Goal: Task Accomplishment & Management: Manage account settings

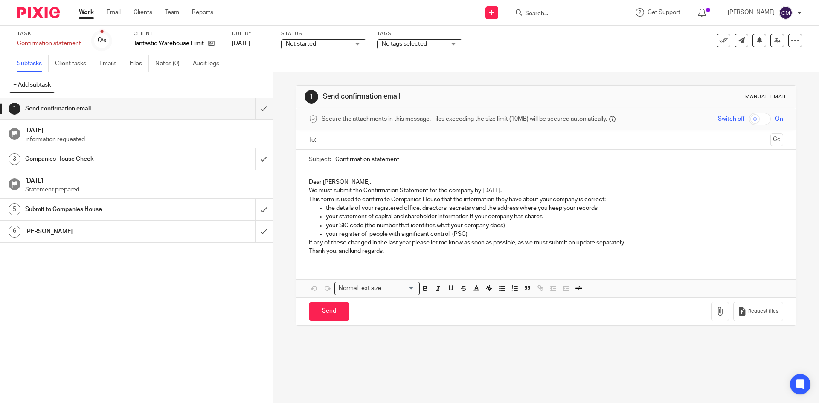
click at [343, 48] on span "Not started" at bounding box center [318, 44] width 64 height 9
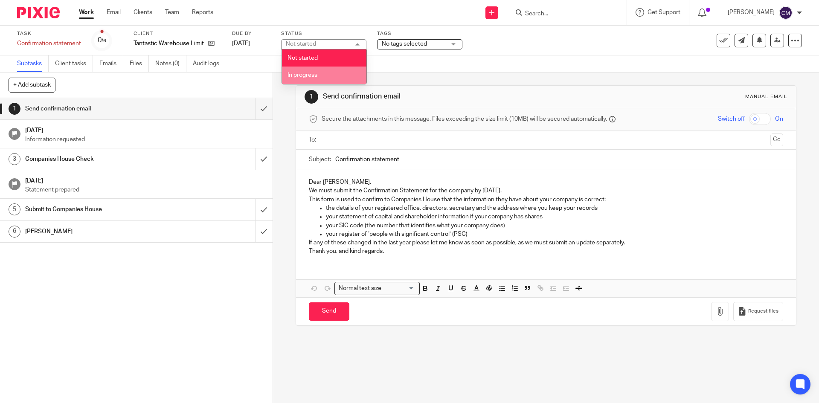
click at [336, 75] on li "In progress" at bounding box center [324, 75] width 84 height 17
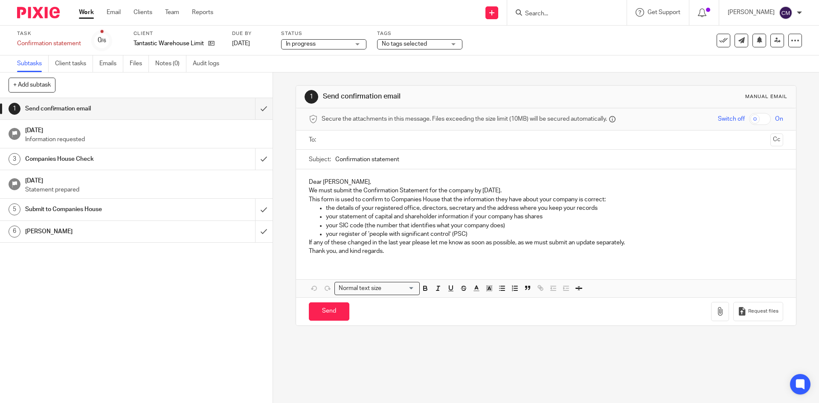
click at [408, 42] on span "No tags selected" at bounding box center [404, 44] width 45 height 6
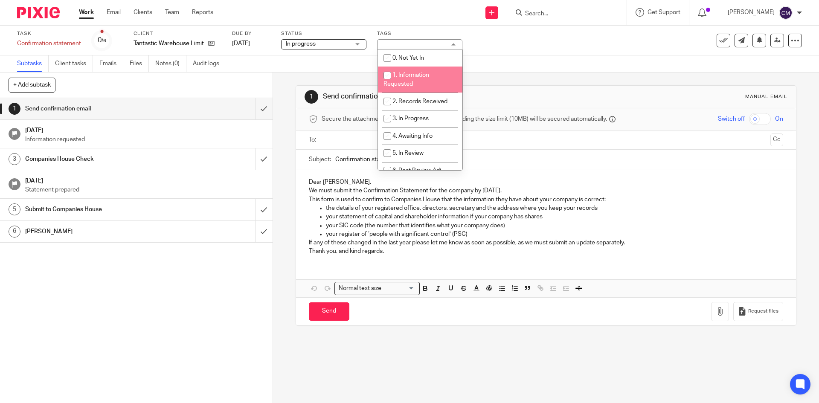
click at [406, 78] on span "1. Information Requested" at bounding box center [406, 79] width 46 height 15
checkbox input "true"
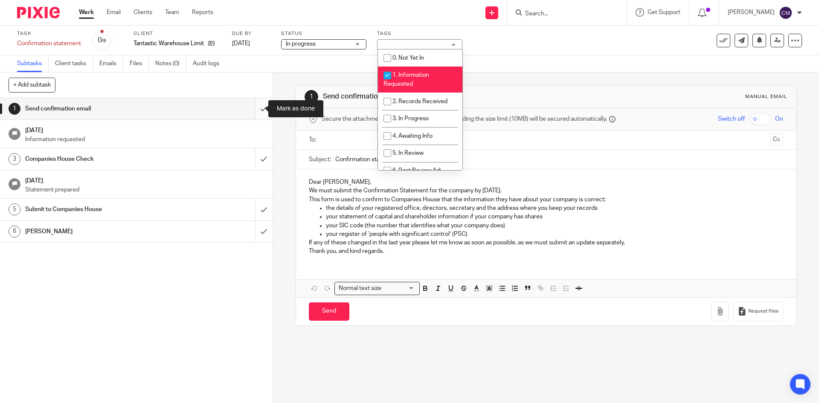
click at [261, 112] on input "submit" at bounding box center [136, 108] width 272 height 21
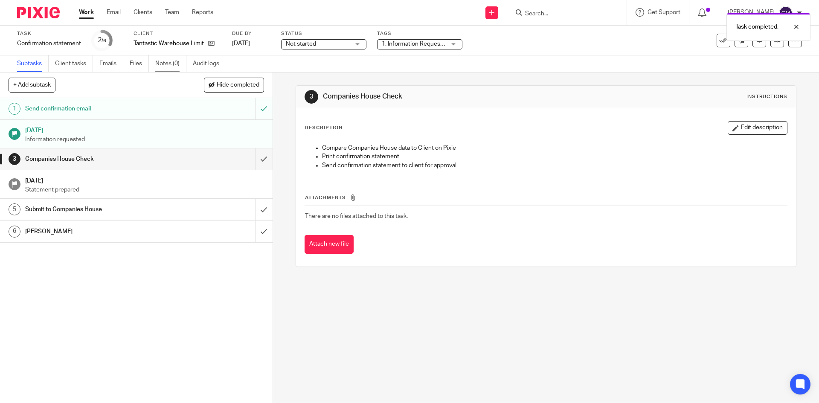
click at [166, 64] on link "Notes (0)" at bounding box center [170, 63] width 31 height 17
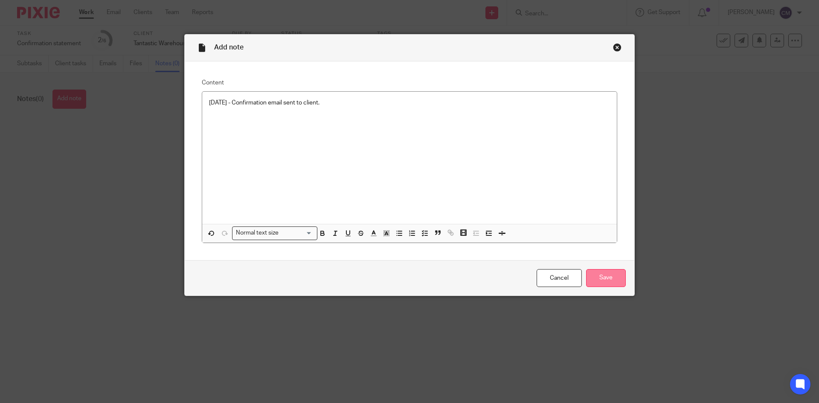
click at [609, 279] on input "Save" at bounding box center [606, 278] width 40 height 18
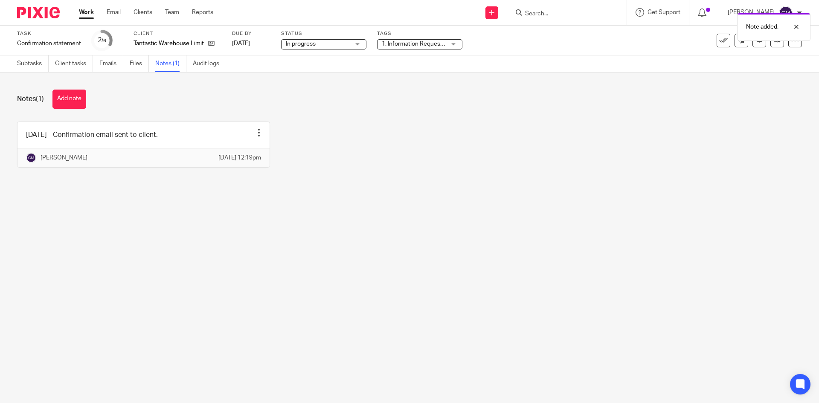
click at [80, 13] on link "Work" at bounding box center [86, 12] width 15 height 9
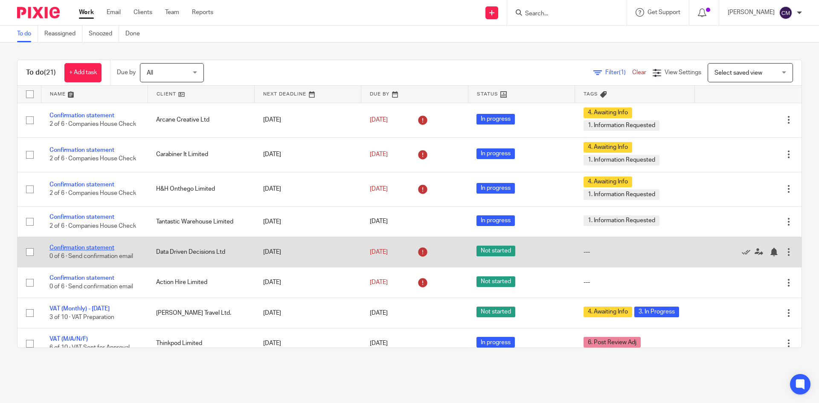
click at [110, 251] on link "Confirmation statement" at bounding box center [81, 248] width 65 height 6
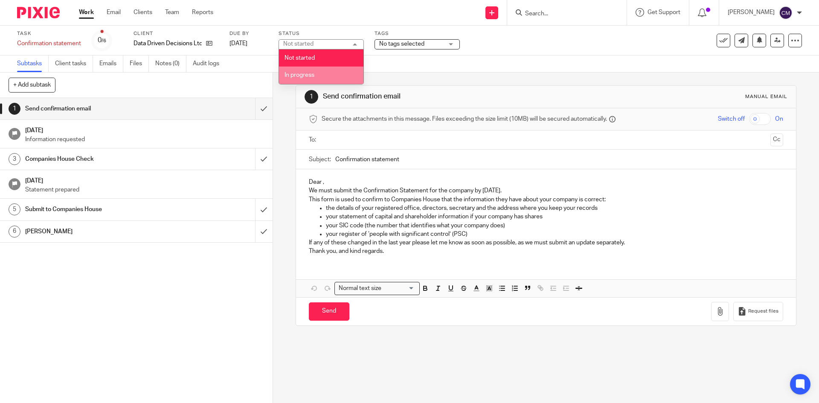
click at [310, 73] on span "In progress" at bounding box center [299, 75] width 30 height 6
click at [387, 42] on span "No tags selected" at bounding box center [401, 44] width 45 height 6
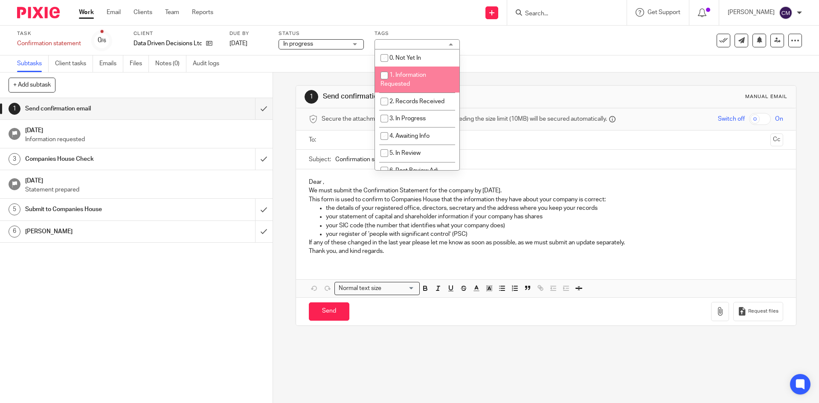
click at [389, 72] on input "checkbox" at bounding box center [384, 75] width 16 height 16
checkbox input "true"
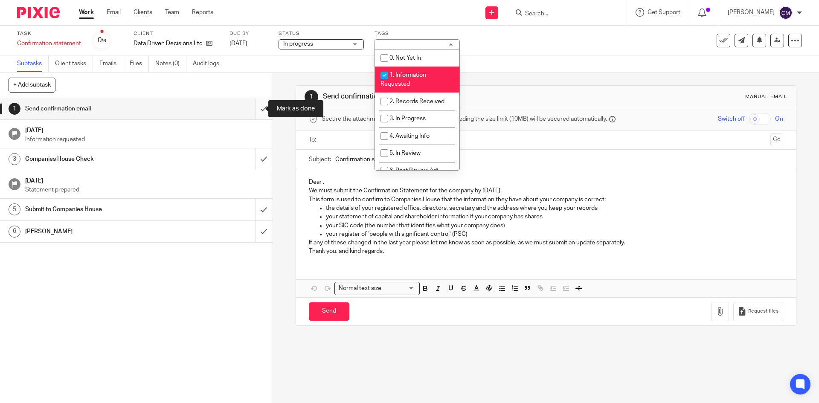
click at [254, 109] on input "submit" at bounding box center [136, 108] width 272 height 21
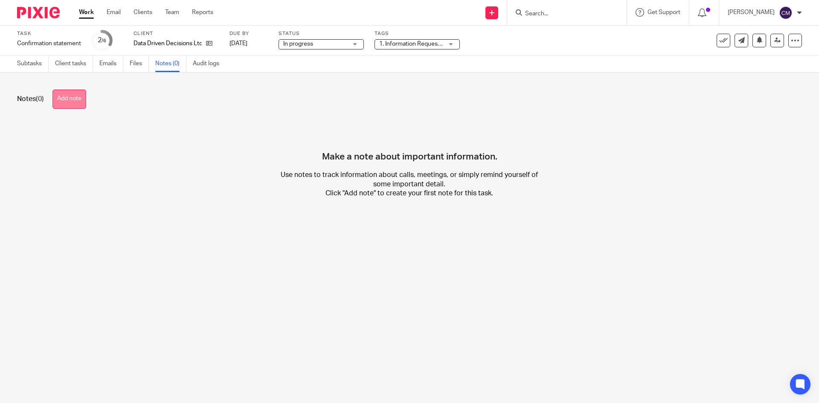
click at [60, 99] on button "Add note" at bounding box center [69, 99] width 34 height 19
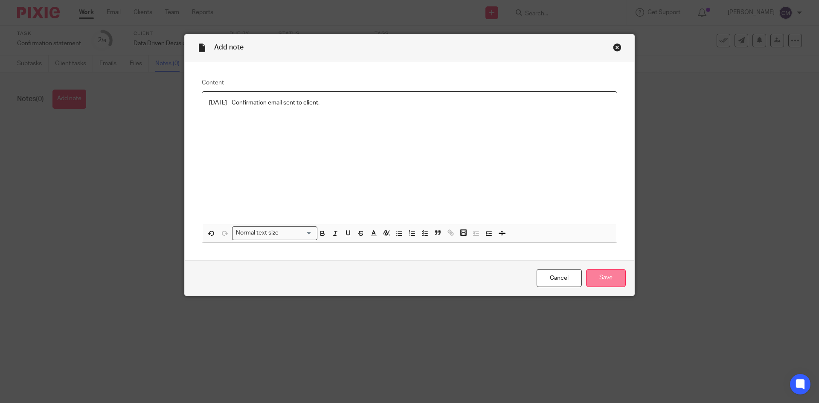
click at [606, 273] on input "Save" at bounding box center [606, 278] width 40 height 18
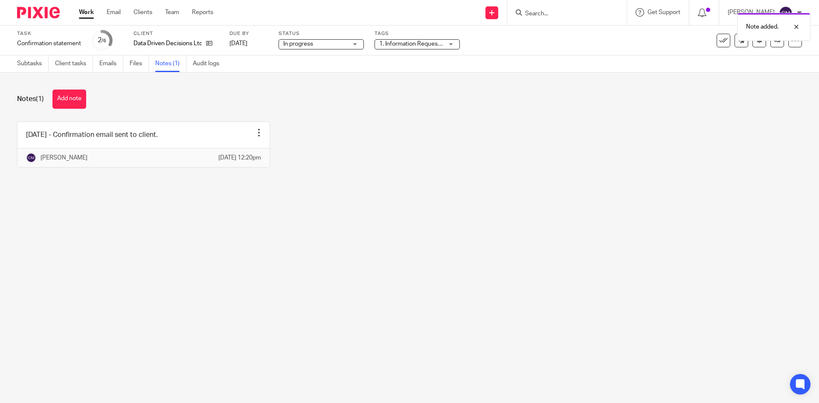
click at [89, 12] on link "Work" at bounding box center [86, 12] width 15 height 9
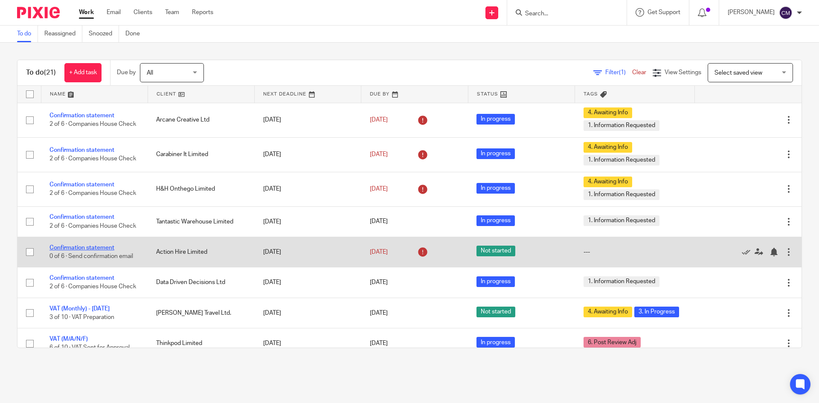
click at [87, 251] on link "Confirmation statement" at bounding box center [81, 248] width 65 height 6
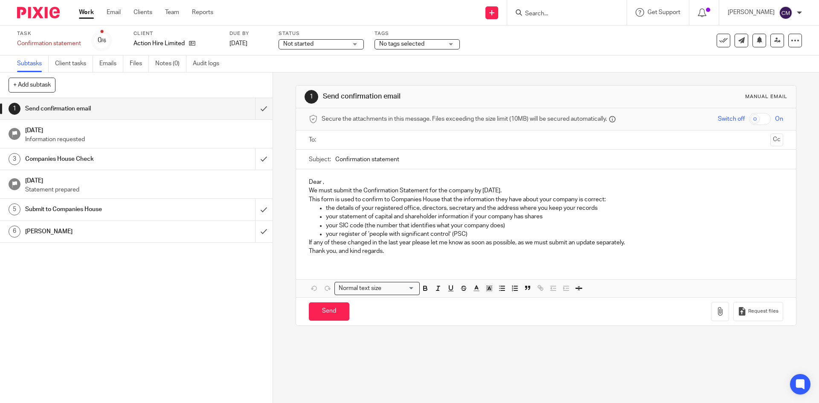
click at [393, 42] on span "No tags selected" at bounding box center [401, 44] width 45 height 6
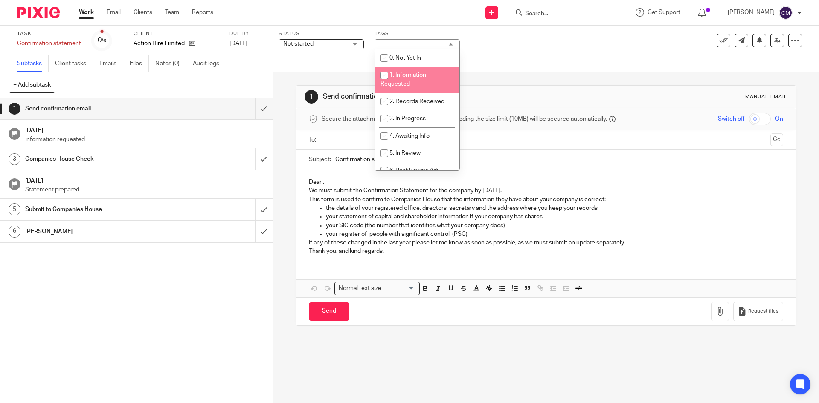
click at [391, 78] on input "checkbox" at bounding box center [384, 75] width 16 height 16
checkbox input "true"
click at [351, 44] on div "Not started Not started" at bounding box center [320, 44] width 85 height 10
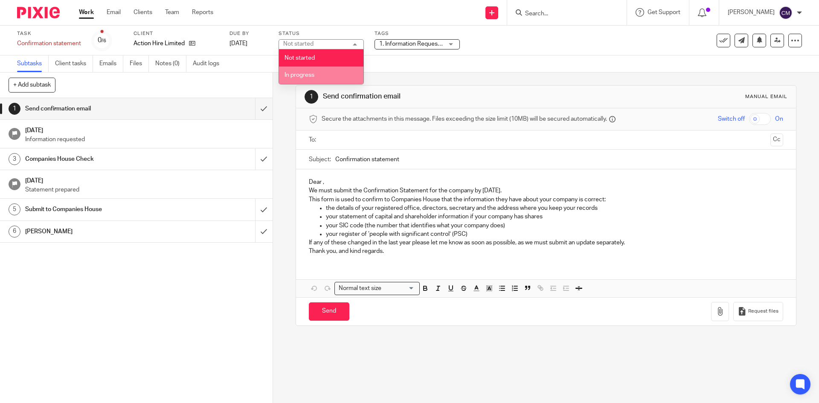
click at [323, 71] on li "In progress" at bounding box center [321, 75] width 84 height 17
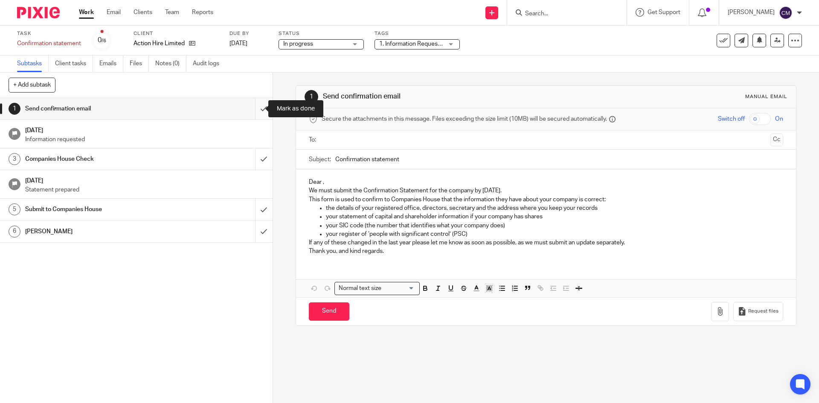
click at [249, 105] on input "submit" at bounding box center [136, 108] width 272 height 21
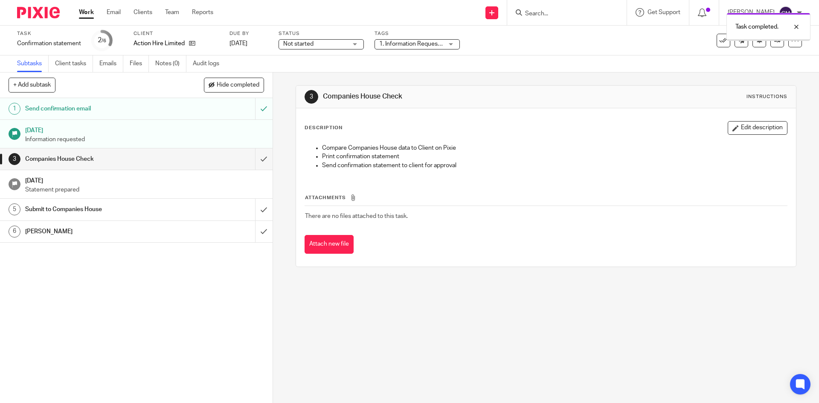
click at [307, 42] on span "Not started" at bounding box center [298, 44] width 30 height 6
click at [297, 70] on li "In progress" at bounding box center [321, 75] width 84 height 17
click at [166, 64] on link "Notes (0)" at bounding box center [170, 63] width 31 height 17
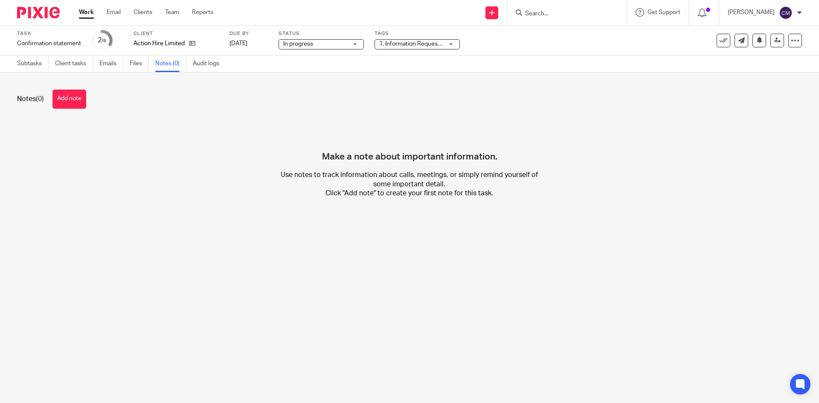
drag, startPoint x: 0, startPoint y: 0, endPoint x: 75, endPoint y: 103, distance: 127.3
click at [75, 103] on button "Add note" at bounding box center [69, 99] width 34 height 19
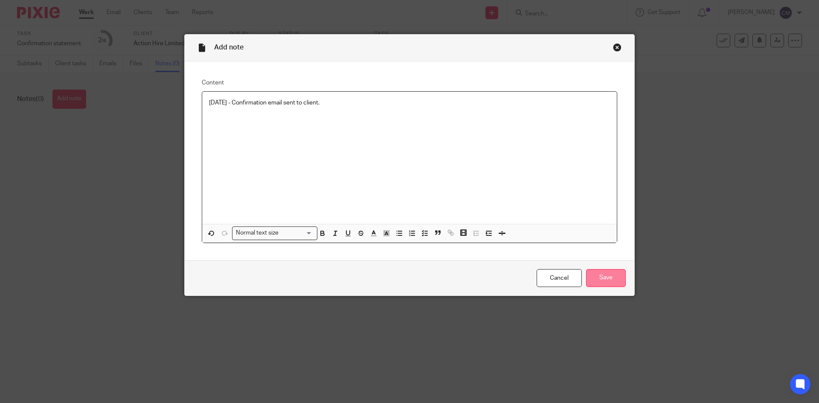
click at [614, 278] on input "Save" at bounding box center [606, 278] width 40 height 18
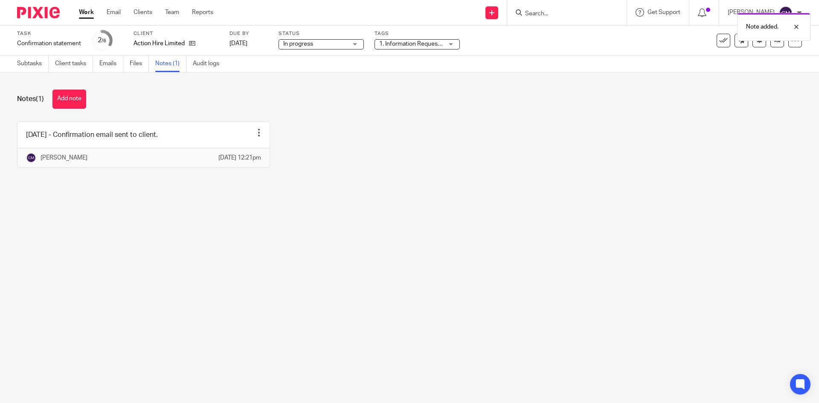
click at [84, 8] on link "Work" at bounding box center [86, 12] width 15 height 9
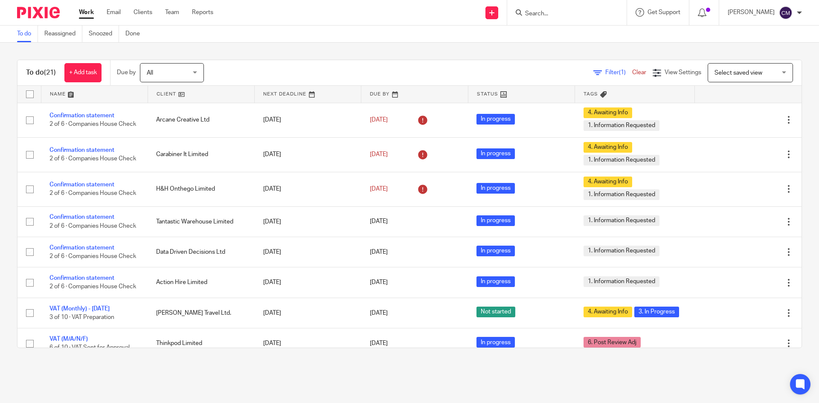
click at [82, 16] on link "Work" at bounding box center [86, 12] width 15 height 9
click at [706, 10] on icon at bounding box center [702, 13] width 9 height 9
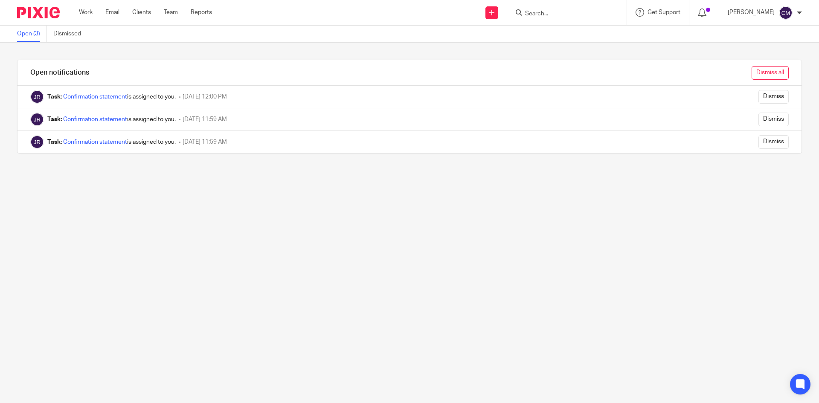
click at [762, 76] on input "Dismiss all" at bounding box center [769, 73] width 37 height 14
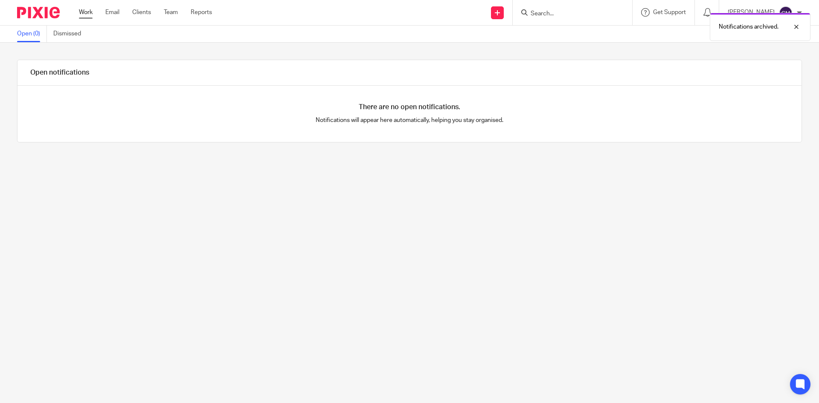
click at [93, 11] on link "Work" at bounding box center [86, 12] width 14 height 9
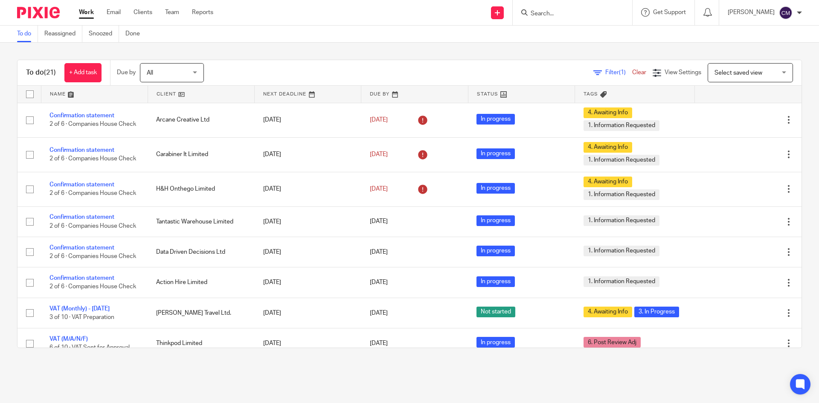
click at [561, 19] on div at bounding box center [572, 12] width 119 height 25
click at [561, 16] on input "Search" at bounding box center [568, 14] width 77 height 8
type input "weston"
click at [559, 25] on div "Leighton Weston" at bounding box center [580, 33] width 119 height 26
click at [560, 31] on link at bounding box center [581, 33] width 106 height 13
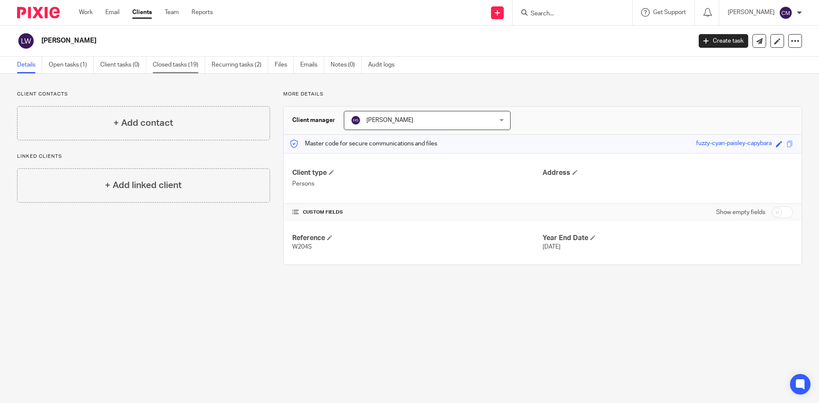
click at [181, 67] on link "Closed tasks (19)" at bounding box center [179, 65] width 52 height 17
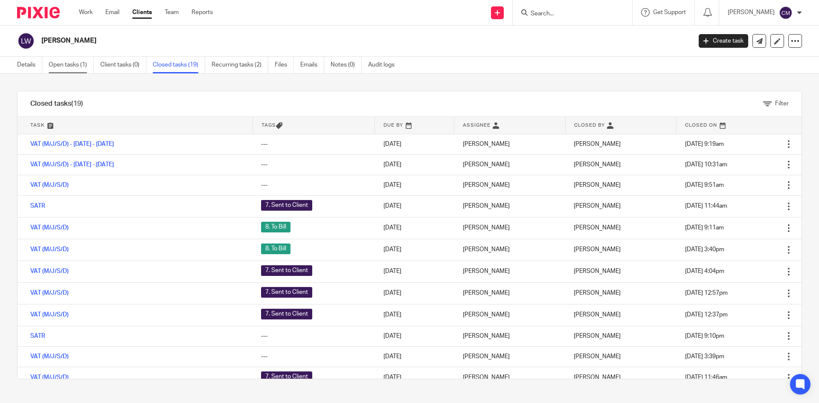
drag, startPoint x: 67, startPoint y: 67, endPoint x: 75, endPoint y: 71, distance: 8.8
click at [67, 67] on link "Open tasks (1)" at bounding box center [71, 65] width 45 height 17
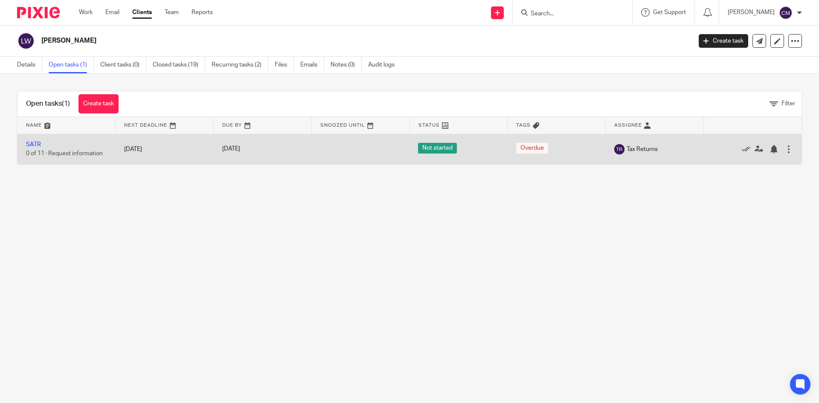
click at [102, 156] on span "0 of 11 · Request information" at bounding box center [64, 154] width 77 height 6
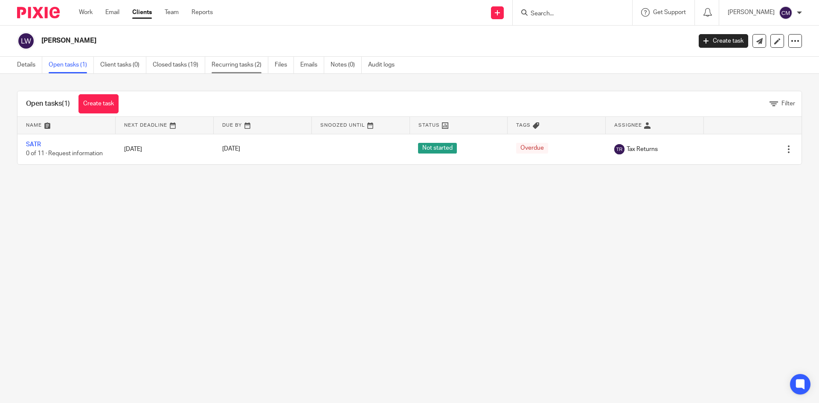
click at [232, 67] on link "Recurring tasks (2)" at bounding box center [240, 65] width 57 height 17
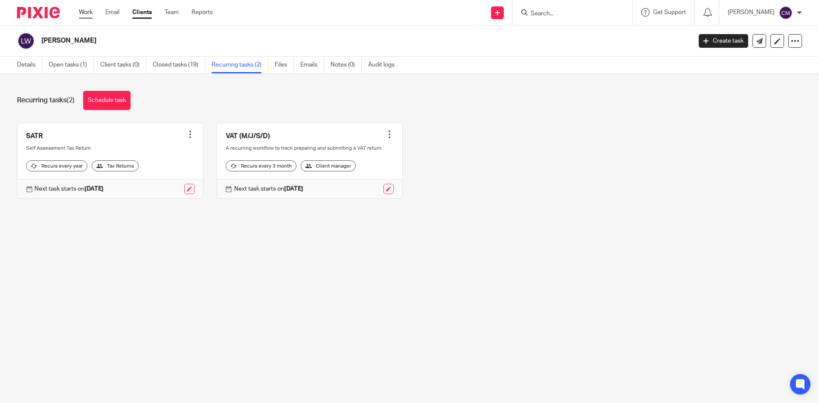
click at [90, 14] on link "Work" at bounding box center [86, 12] width 14 height 9
